Goal: Find specific fact: Find specific fact

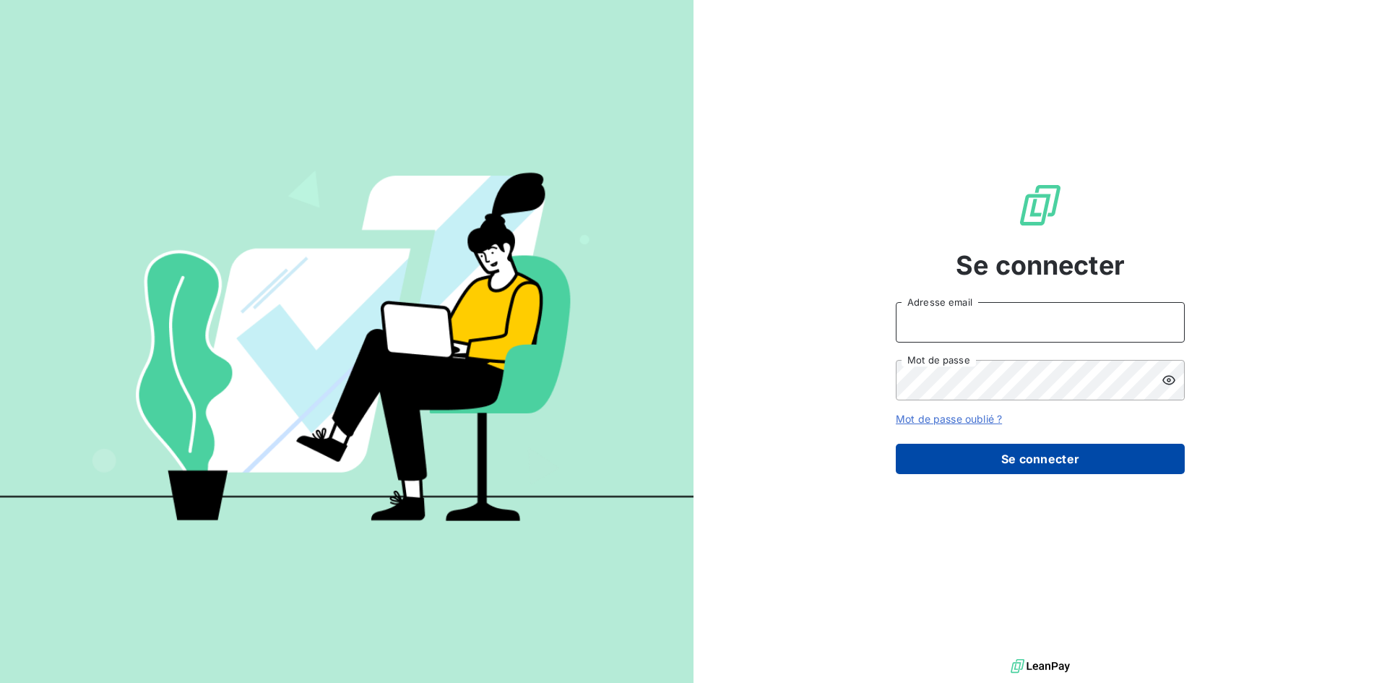
type input "[EMAIL_ADDRESS][DOMAIN_NAME]"
click at [1005, 469] on button "Se connecter" at bounding box center [1040, 459] width 289 height 30
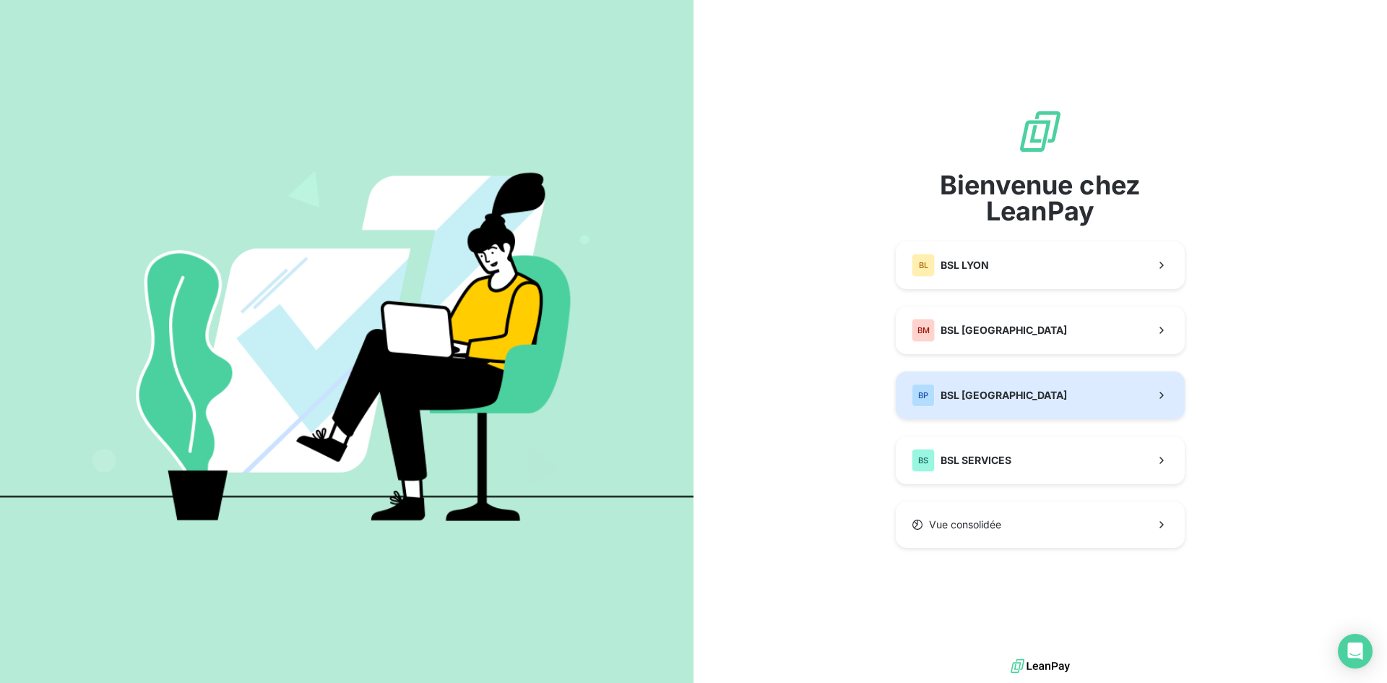
click at [977, 397] on span "BSL [GEOGRAPHIC_DATA]" at bounding box center [1004, 395] width 126 height 14
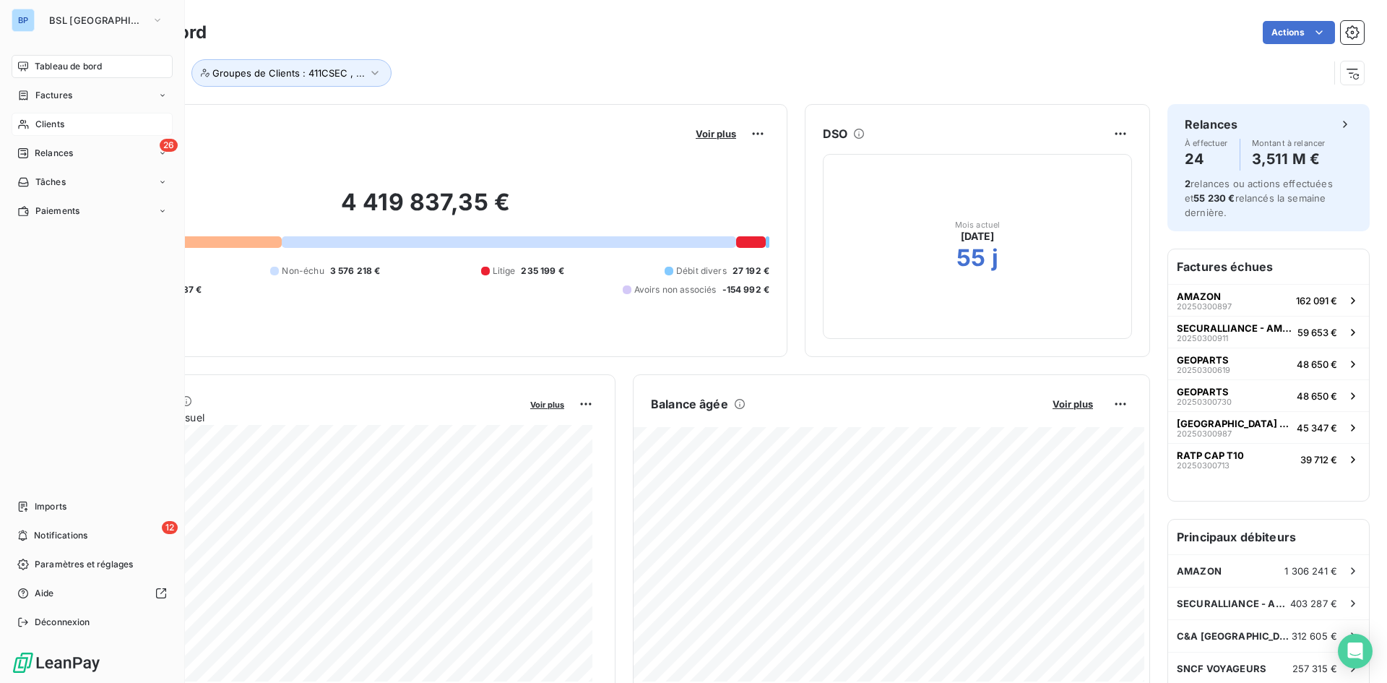
click at [57, 115] on div "Clients" at bounding box center [92, 124] width 161 height 23
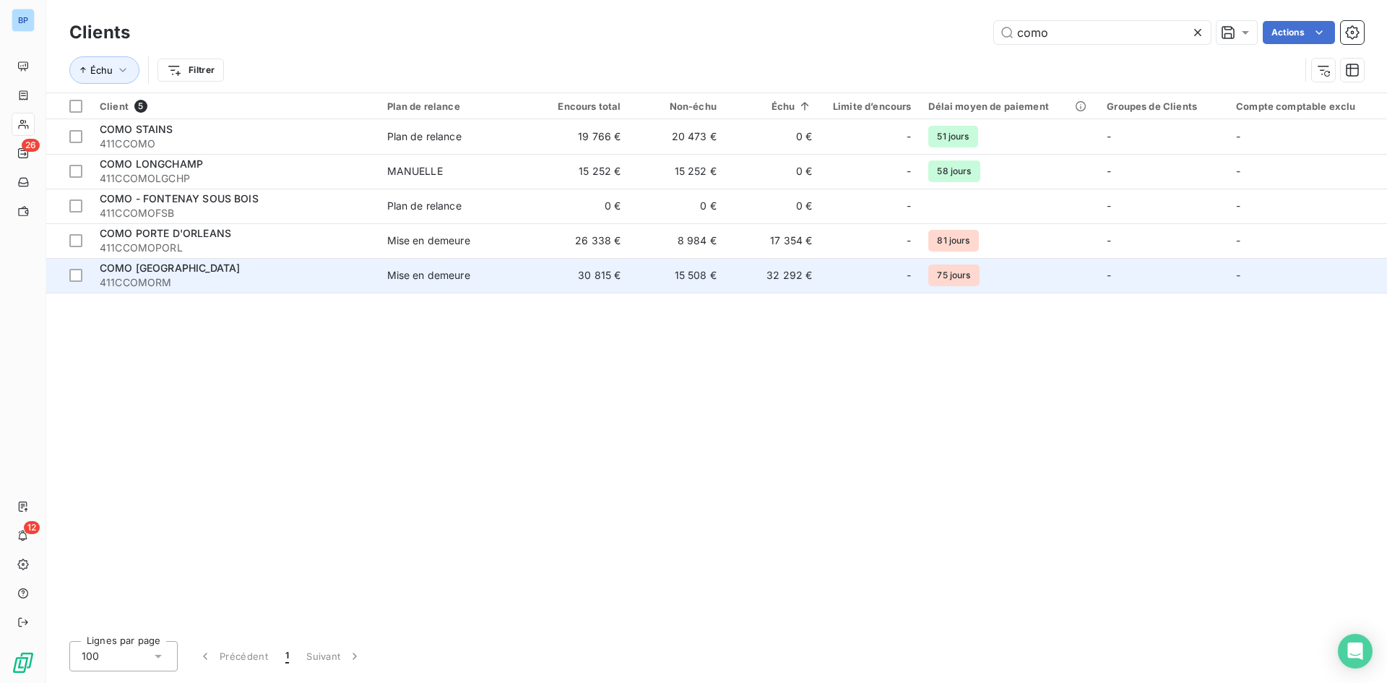
type input "como"
click at [167, 269] on span "COMO [GEOGRAPHIC_DATA]" at bounding box center [170, 268] width 140 height 12
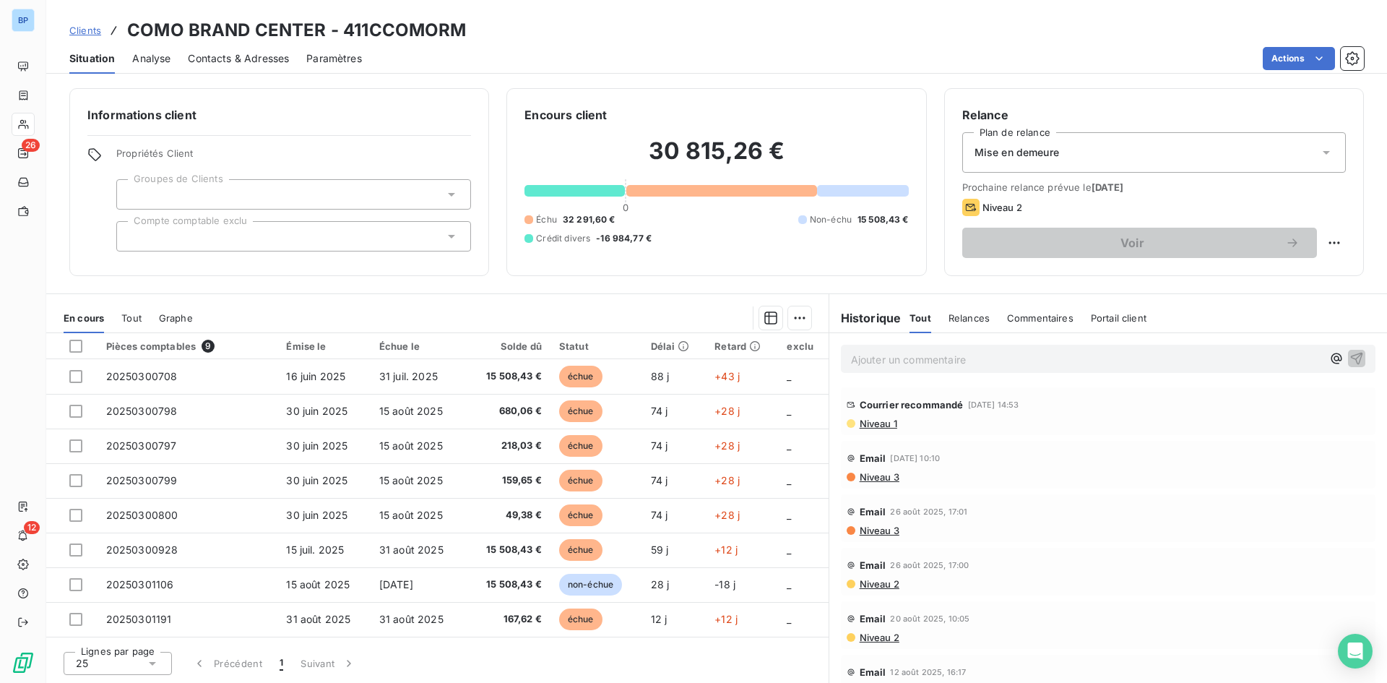
click at [876, 482] on span "Niveau 3" at bounding box center [878, 477] width 41 height 12
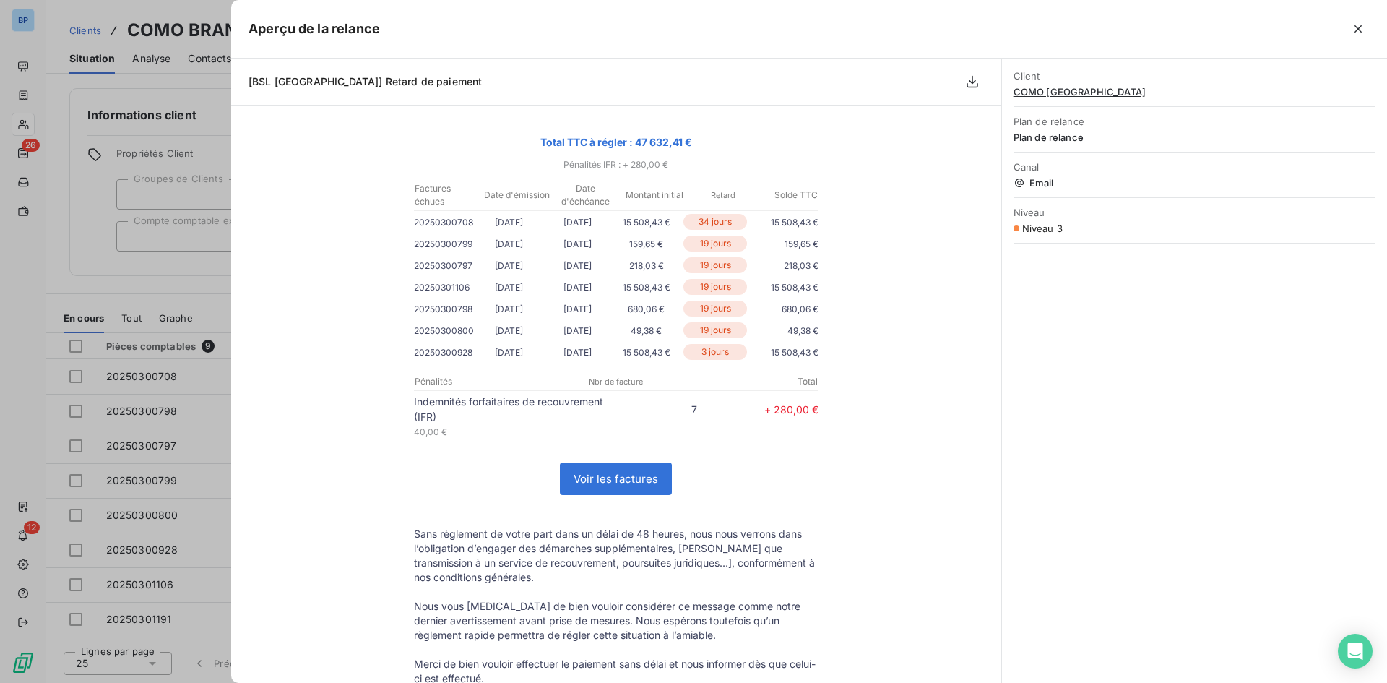
scroll to position [194, 0]
drag, startPoint x: 415, startPoint y: 405, endPoint x: 642, endPoint y: 418, distance: 226.6
click at [642, 418] on tr "Indemnités forfaitaires de recouvrement (IFR) 7 + 280,00 €" at bounding box center [616, 408] width 405 height 30
click at [538, 423] on p "Indemnités forfaitaires de recouvrement (IFR)" at bounding box center [515, 408] width 202 height 30
drag, startPoint x: 445, startPoint y: 436, endPoint x: 395, endPoint y: 436, distance: 49.9
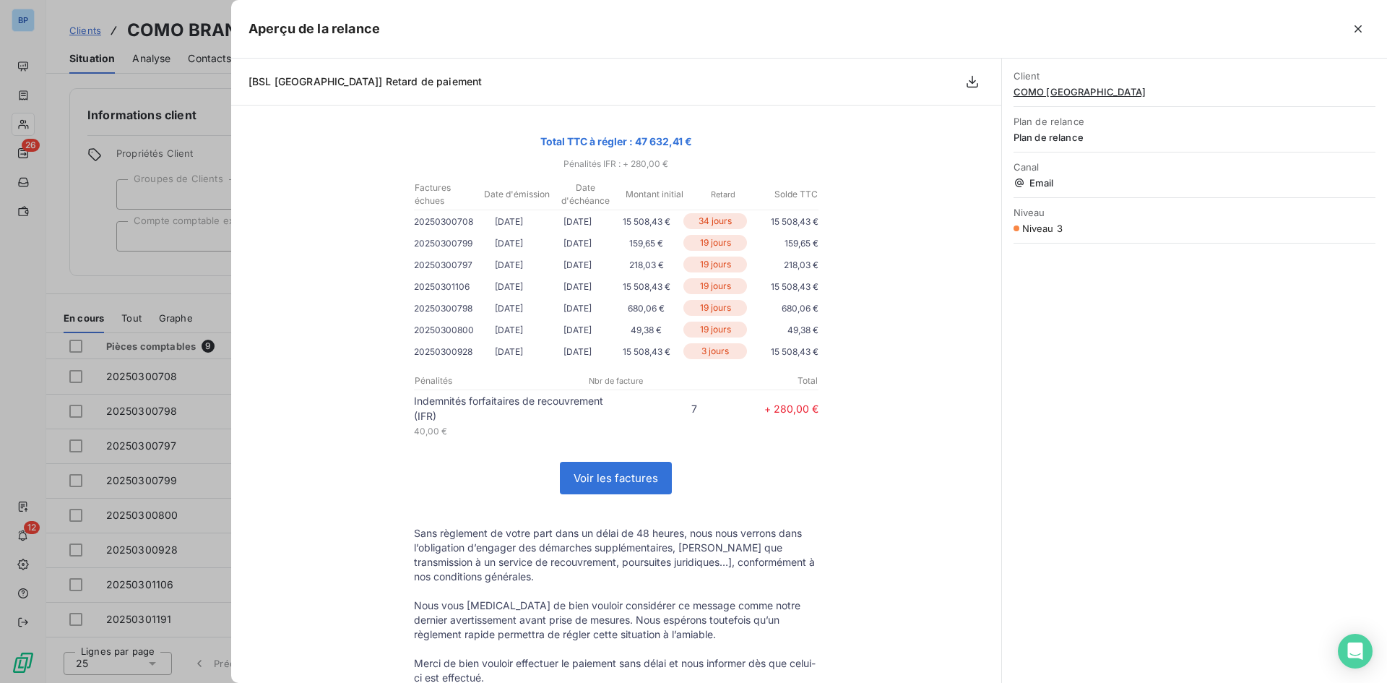
click at [400, 436] on td "Indemnités forfaitaires de recouvrement (IFR) 7 + 280,00 € 40,00 €" at bounding box center [617, 418] width 434 height 51
click at [468, 431] on p "40,00 €" at bounding box center [515, 430] width 202 height 15
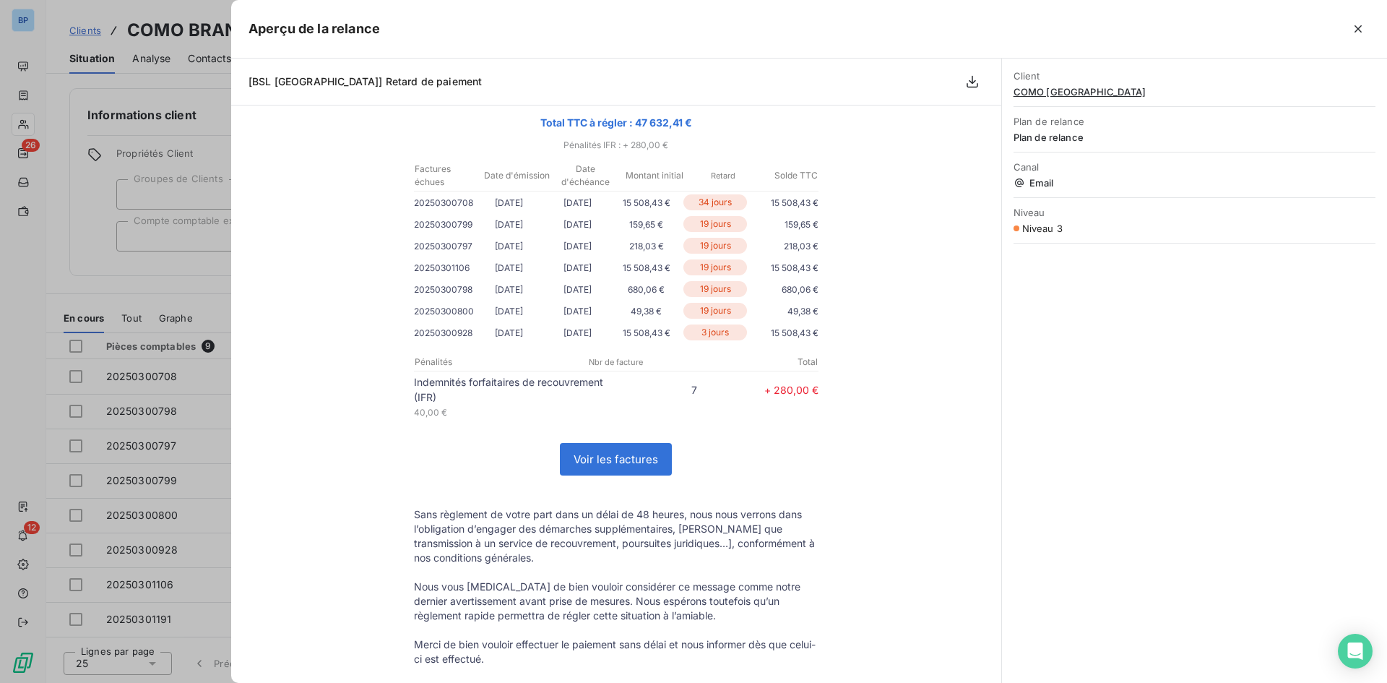
scroll to position [145, 0]
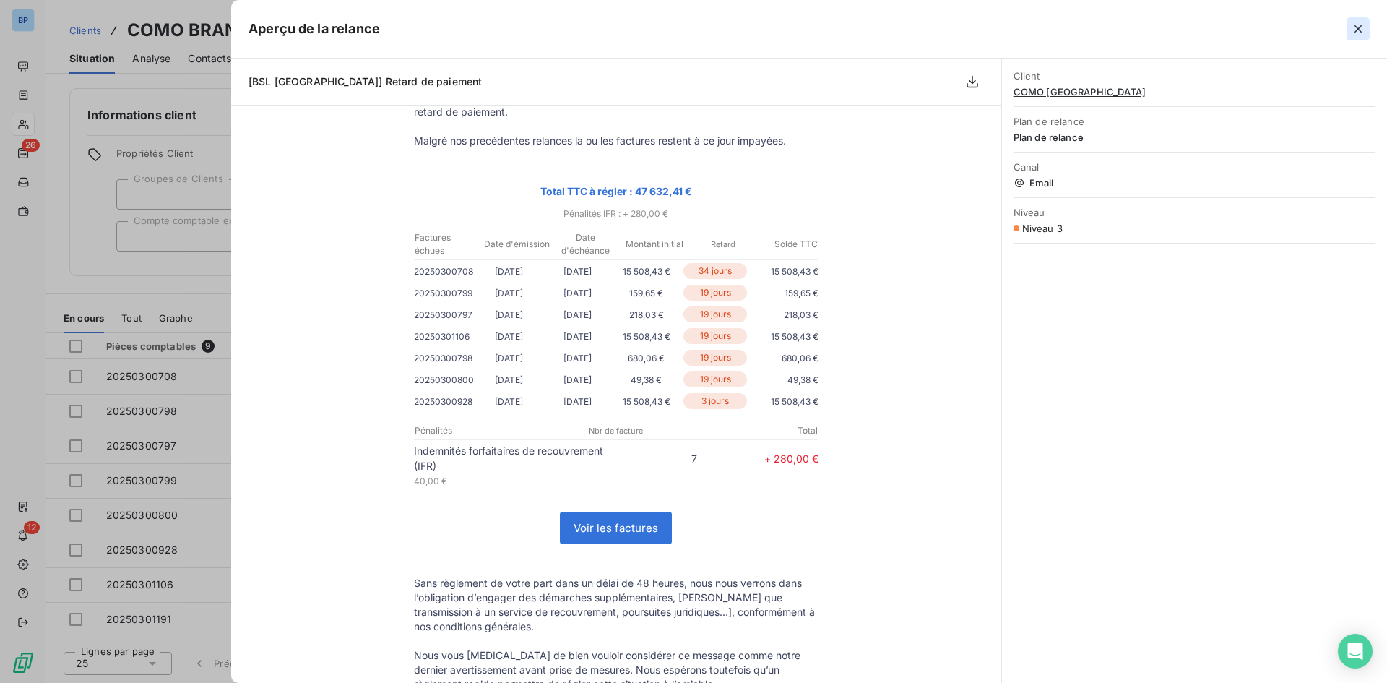
click at [1351, 29] on icon "button" at bounding box center [1358, 29] width 14 height 14
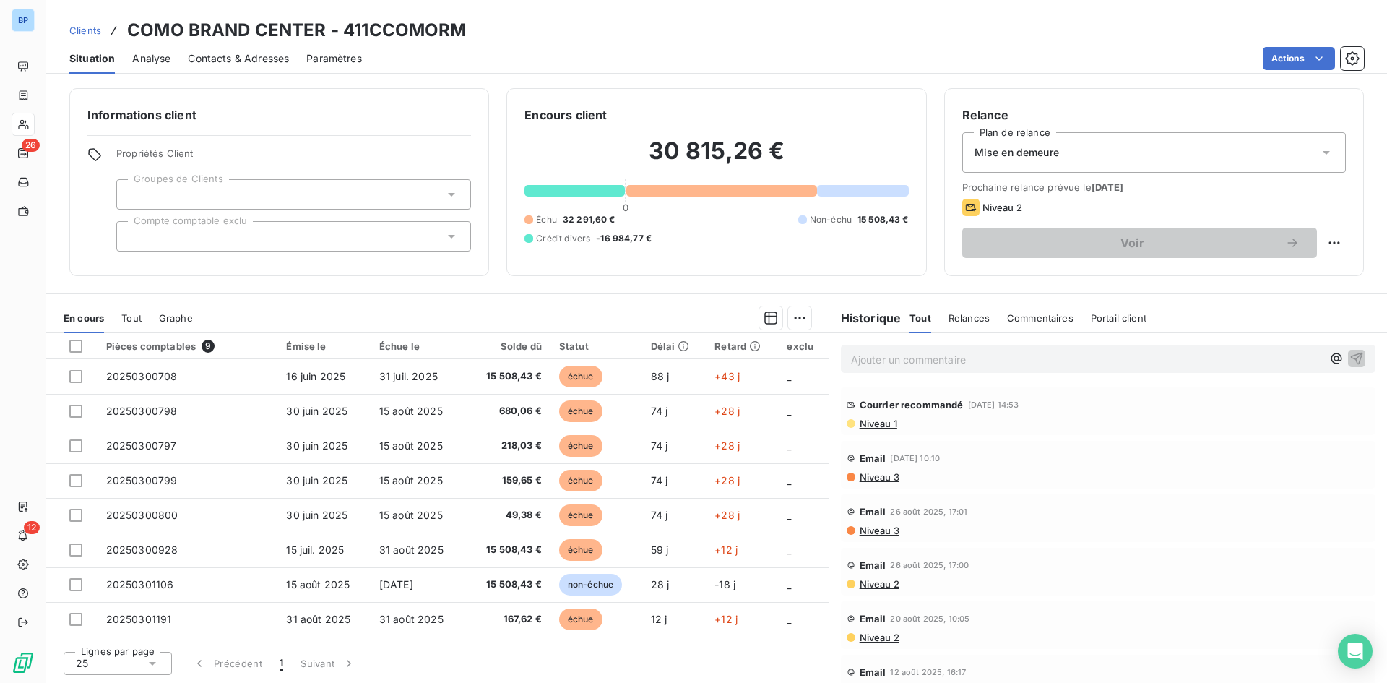
click at [493, 28] on div "Clients COMO BRAND CENTER - 411CCOMORM" at bounding box center [716, 30] width 1341 height 26
drag, startPoint x: 491, startPoint y: 28, endPoint x: 116, endPoint y: 30, distance: 374.3
click at [122, 28] on div "Clients COMO BRAND CENTER - 411CCOMORM" at bounding box center [716, 30] width 1341 height 26
click at [243, 40] on h3 "COMO BRAND CENTER - 411CCOMORM" at bounding box center [297, 30] width 340 height 26
drag, startPoint x: 470, startPoint y: 31, endPoint x: 103, endPoint y: 39, distance: 367.1
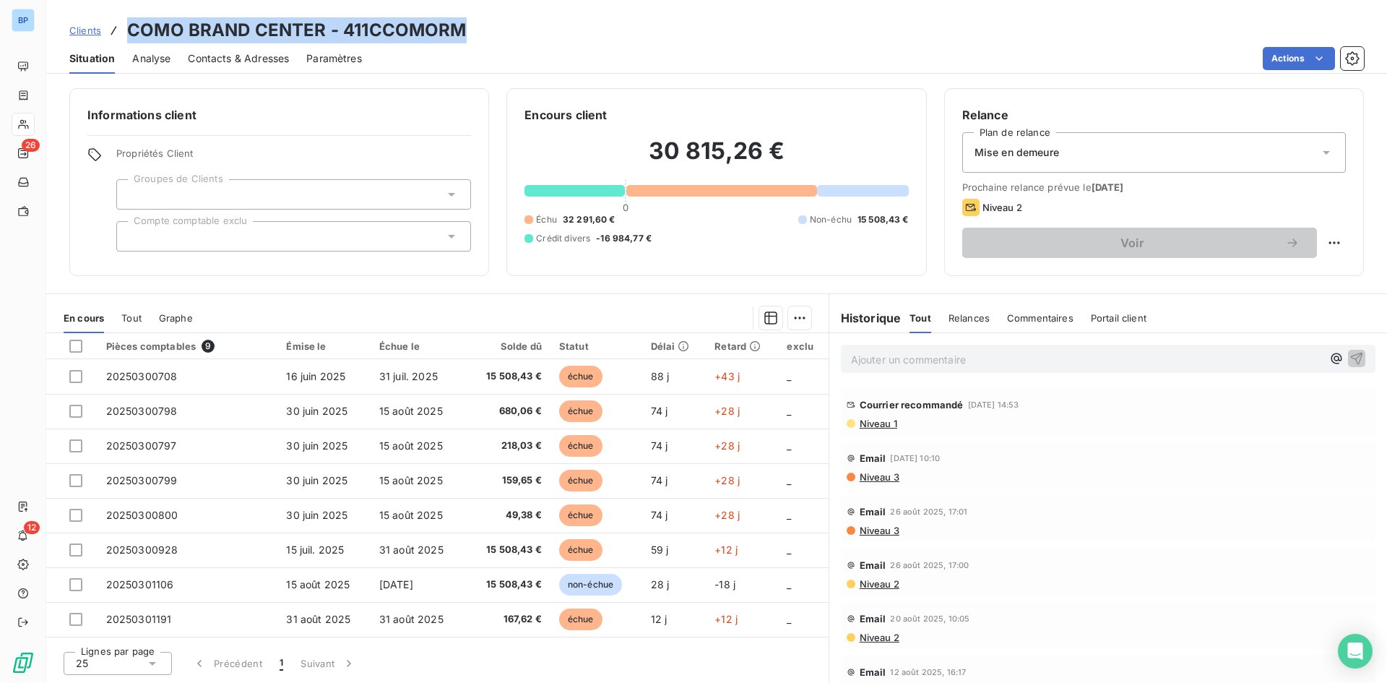
click at [103, 39] on div "Clients COMO BRAND CENTER - 411CCOMORM" at bounding box center [716, 30] width 1341 height 26
click at [230, 33] on h3 "COMO BRAND CENTER - 411CCOMORM" at bounding box center [297, 30] width 340 height 26
click at [485, 34] on div "Clients COMO BRAND CENTER - 411CCOMORM" at bounding box center [716, 30] width 1341 height 26
